Goal: Task Accomplishment & Management: Manage account settings

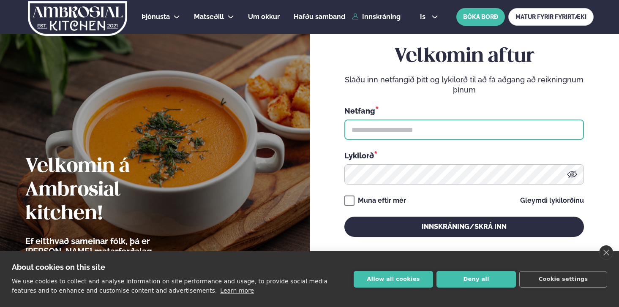
click at [406, 134] on input "text" at bounding box center [464, 130] width 240 height 20
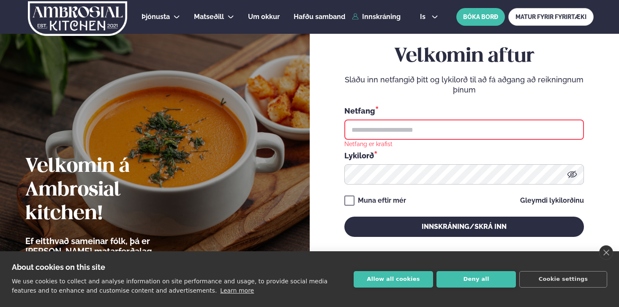
type input "**********"
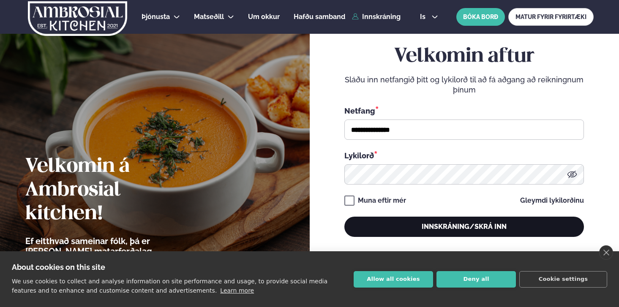
click at [442, 223] on button "Innskráning/Skrá inn" at bounding box center [464, 227] width 240 height 20
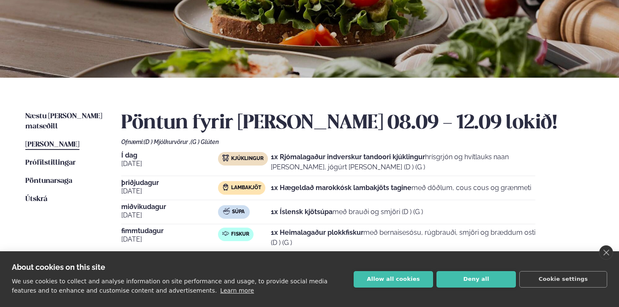
scroll to position [111, 0]
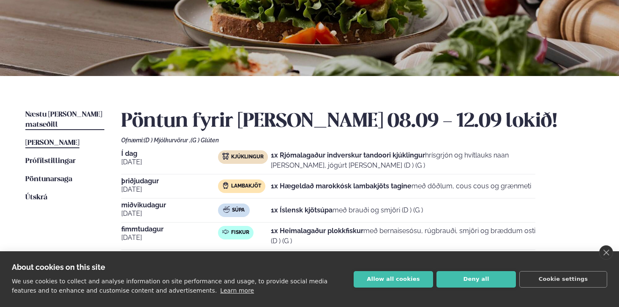
click at [86, 111] on link "Næstu [PERSON_NAME] matseðill Næsta vika" at bounding box center [64, 120] width 79 height 20
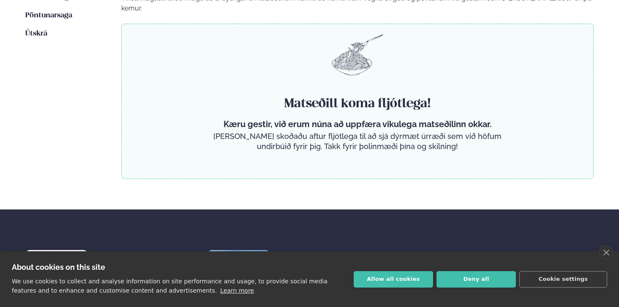
scroll to position [284, 0]
